Goal: Find specific page/section: Find specific page/section

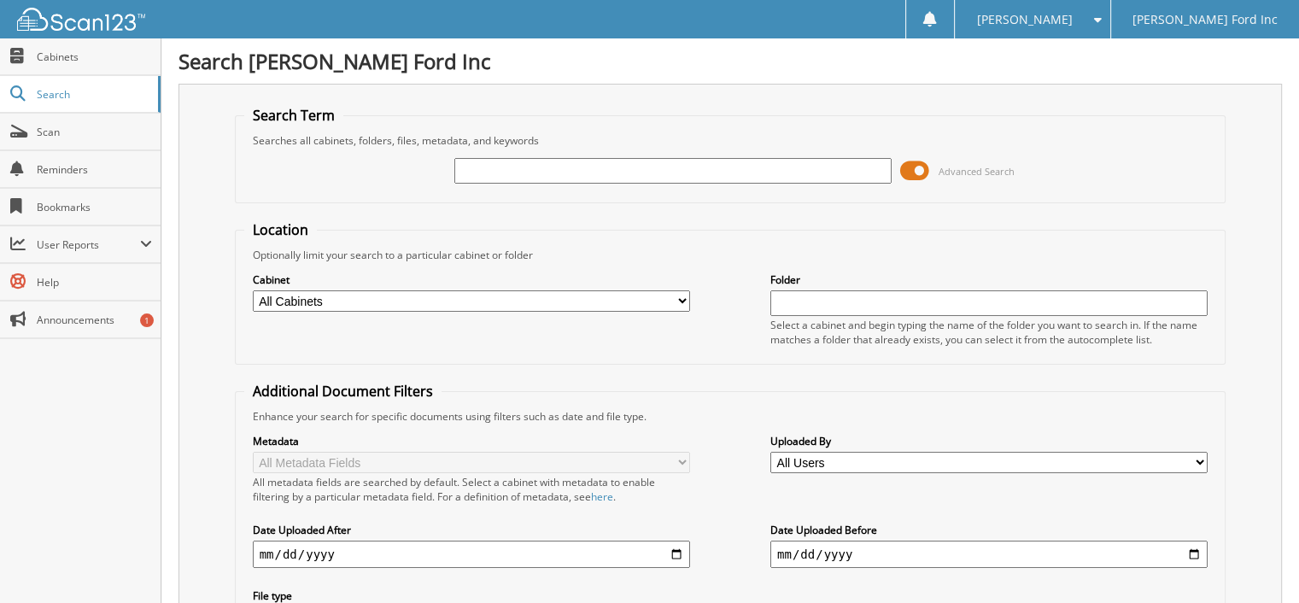
click at [536, 173] on input "text" at bounding box center [672, 171] width 437 height 26
type input "4e8b1845"
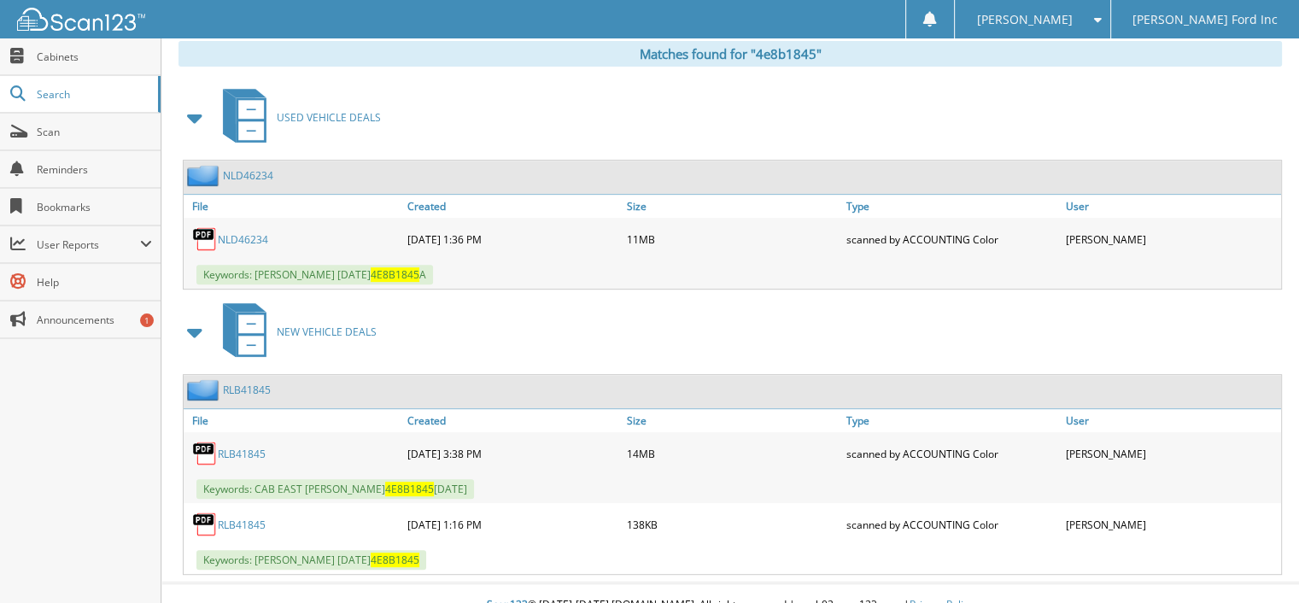
click at [239, 518] on link "RLB41845" at bounding box center [242, 525] width 48 height 15
click at [231, 447] on link "RLB41845" at bounding box center [242, 454] width 48 height 15
click at [232, 447] on link "RLB41845" at bounding box center [242, 454] width 48 height 15
